Goal: Task Accomplishment & Management: Use online tool/utility

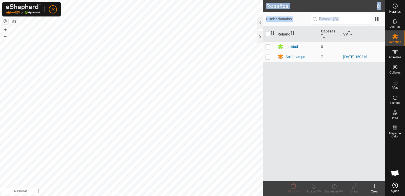
drag, startPoint x: 260, startPoint y: 38, endPoint x: 263, endPoint y: 43, distance: 5.8
click at [290, 43] on div "Rebaños 0 0 seleccionados Rebaño Cabezas VV multitud 0 - Soldecampo 7 [DATE] 15…" at bounding box center [323, 98] width 121 height 196
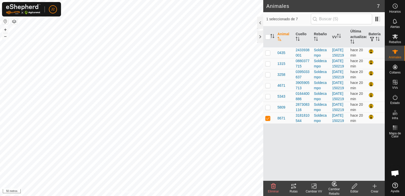
click at [295, 187] on icon at bounding box center [293, 186] width 5 height 4
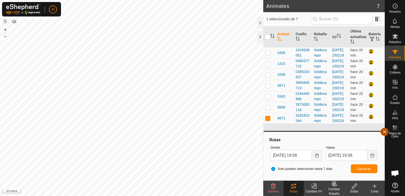
click at [384, 133] on button "button" at bounding box center [384, 131] width 8 height 8
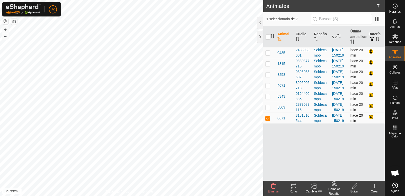
click at [266, 120] on p-checkbox at bounding box center [267, 118] width 5 height 4
checkbox input "false"
click at [269, 55] on p-checkbox at bounding box center [267, 53] width 5 height 4
click at [294, 186] on icon at bounding box center [293, 186] width 5 height 4
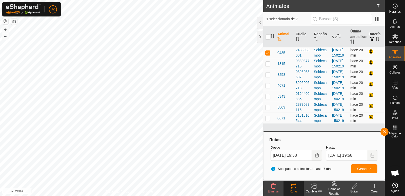
click at [268, 55] on p-checkbox at bounding box center [267, 53] width 5 height 4
checkbox input "false"
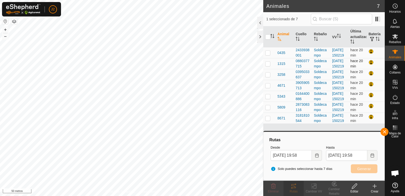
click at [268, 66] on p-checkbox at bounding box center [267, 63] width 5 height 4
checkbox input "true"
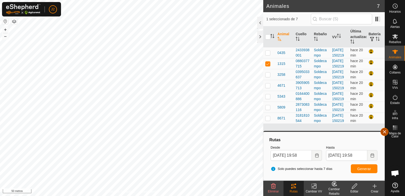
click at [384, 132] on button "button" at bounding box center [384, 131] width 8 height 8
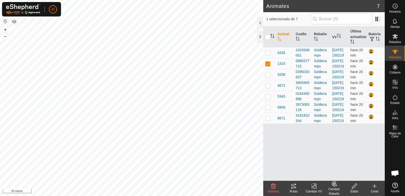
click at [292, 185] on icon at bounding box center [293, 186] width 5 height 4
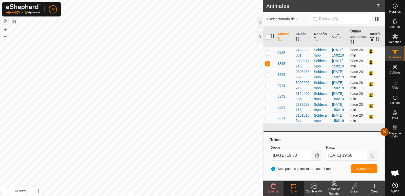
click at [386, 133] on button "button" at bounding box center [384, 131] width 8 height 8
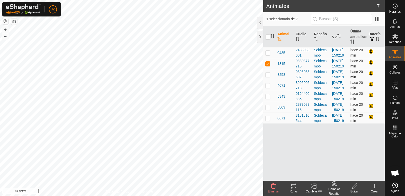
click at [268, 76] on p-checkbox at bounding box center [267, 74] width 5 height 4
checkbox input "true"
click at [268, 66] on p-checkbox at bounding box center [267, 63] width 5 height 4
checkbox input "false"
click at [292, 188] on icon at bounding box center [293, 186] width 5 height 4
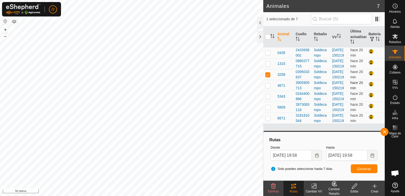
drag, startPoint x: 267, startPoint y: 105, endPoint x: 268, endPoint y: 101, distance: 4.6
click at [267, 87] on p-checkbox at bounding box center [267, 85] width 5 height 4
checkbox input "true"
click at [267, 76] on p-checkbox at bounding box center [267, 74] width 5 height 4
checkbox input "false"
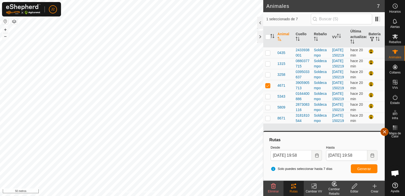
click at [383, 133] on button "button" at bounding box center [384, 131] width 8 height 8
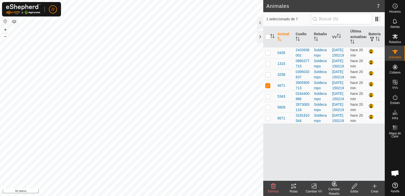
click at [295, 189] on div "Rutas" at bounding box center [293, 191] width 20 height 5
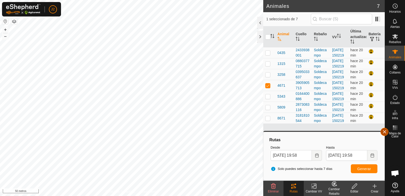
click at [384, 134] on button "button" at bounding box center [384, 131] width 8 height 8
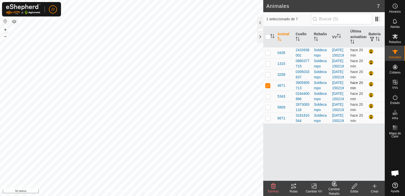
drag, startPoint x: 266, startPoint y: 121, endPoint x: 268, endPoint y: 110, distance: 11.1
click at [267, 98] on p-checkbox at bounding box center [267, 96] width 5 height 4
checkbox input "true"
click at [268, 87] on p-checkbox at bounding box center [267, 85] width 5 height 4
checkbox input "false"
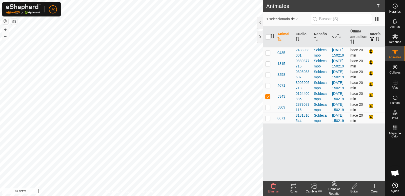
click at [293, 185] on icon at bounding box center [293, 186] width 6 height 6
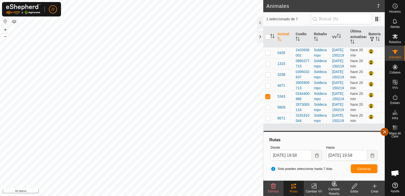
click at [385, 131] on button "button" at bounding box center [384, 131] width 8 height 8
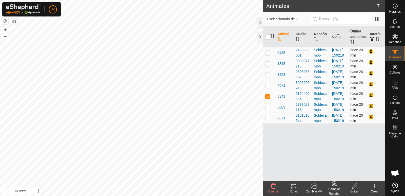
click at [266, 109] on p-checkbox at bounding box center [267, 107] width 5 height 4
checkbox input "true"
click at [269, 98] on p-checkbox at bounding box center [267, 96] width 5 height 4
checkbox input "false"
click at [296, 185] on icon at bounding box center [293, 186] width 6 height 6
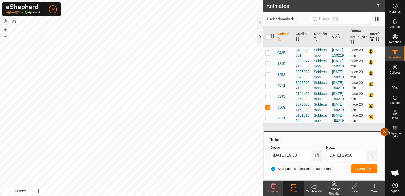
click at [386, 129] on button "button" at bounding box center [384, 131] width 8 height 8
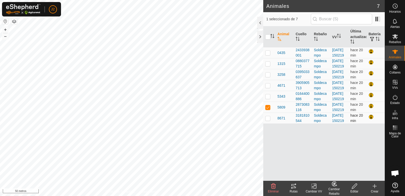
click at [267, 120] on p-checkbox at bounding box center [267, 118] width 5 height 4
checkbox input "true"
click at [270, 109] on p-checkbox at bounding box center [267, 107] width 5 height 4
checkbox input "false"
click at [292, 187] on icon at bounding box center [292, 188] width 2 height 2
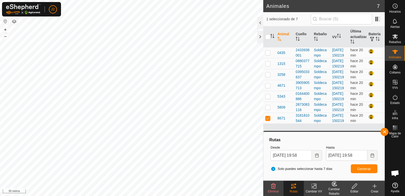
click at [5, 21] on button "button" at bounding box center [5, 21] width 6 height 6
click at [258, 39] on div at bounding box center [260, 37] width 6 height 12
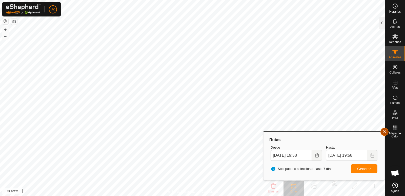
click at [385, 130] on span "button" at bounding box center [384, 132] width 4 height 4
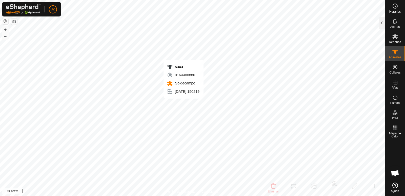
checkbox input "true"
checkbox input "false"
click at [383, 24] on div at bounding box center [381, 23] width 6 height 12
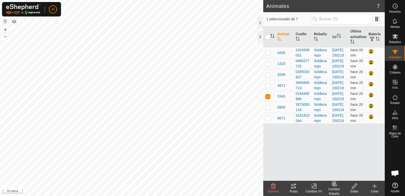
click at [292, 187] on icon at bounding box center [293, 186] width 5 height 4
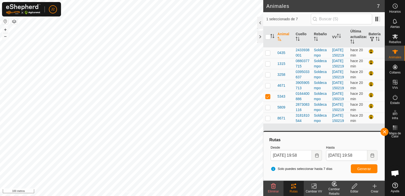
drag, startPoint x: 326, startPoint y: 141, endPoint x: 283, endPoint y: 141, distance: 43.5
click at [283, 141] on div "Rutas" at bounding box center [323, 140] width 111 height 6
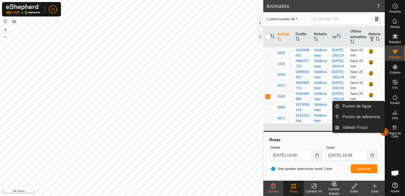
click at [385, 133] on span "button" at bounding box center [384, 132] width 4 height 4
